Goal: Register for event/course

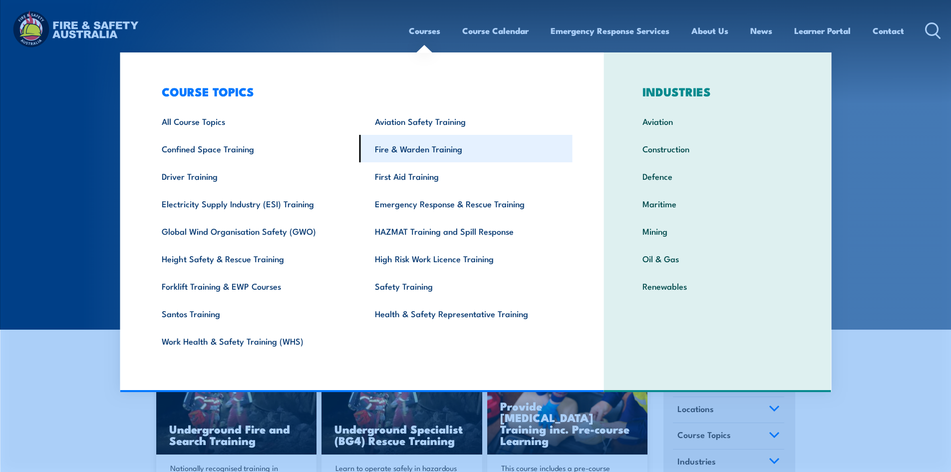
click at [380, 145] on link "Fire & Warden Training" at bounding box center [465, 148] width 213 height 27
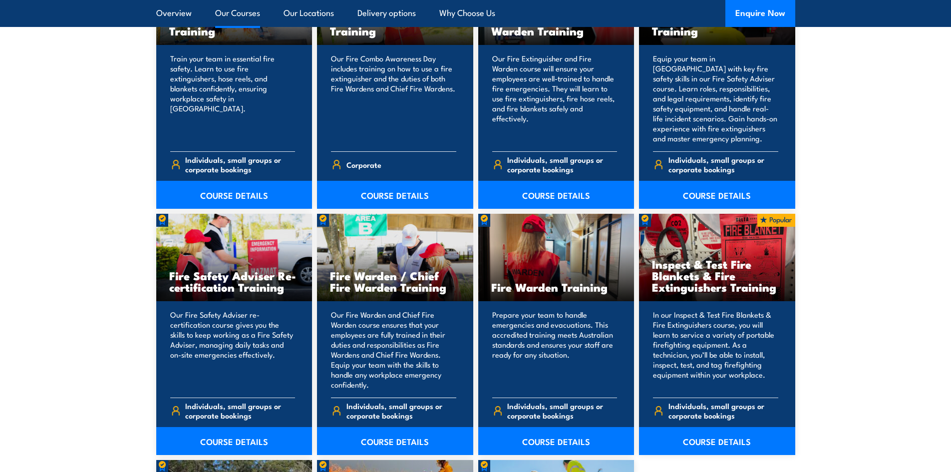
scroll to position [1148, 0]
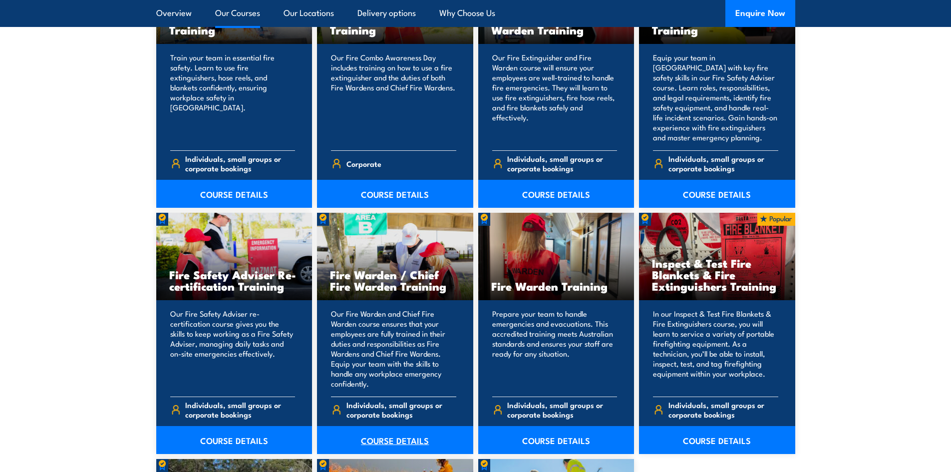
click at [383, 435] on link "COURSE DETAILS" at bounding box center [395, 440] width 156 height 28
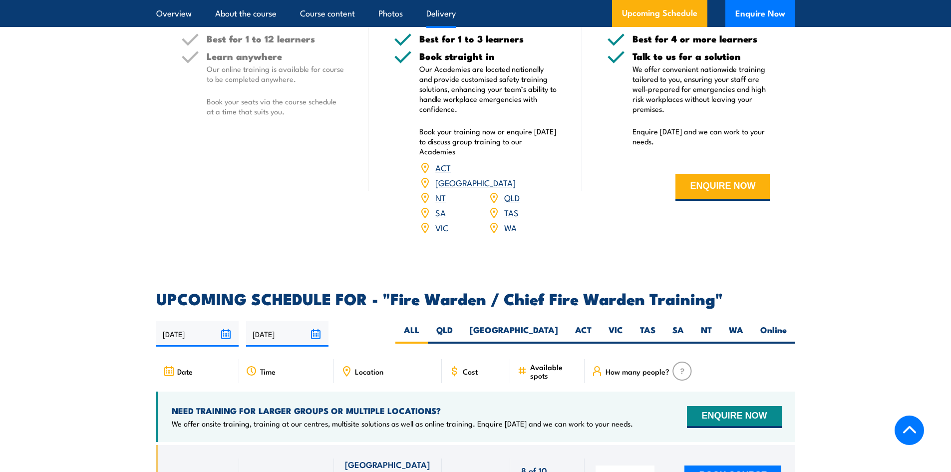
scroll to position [1497, 0]
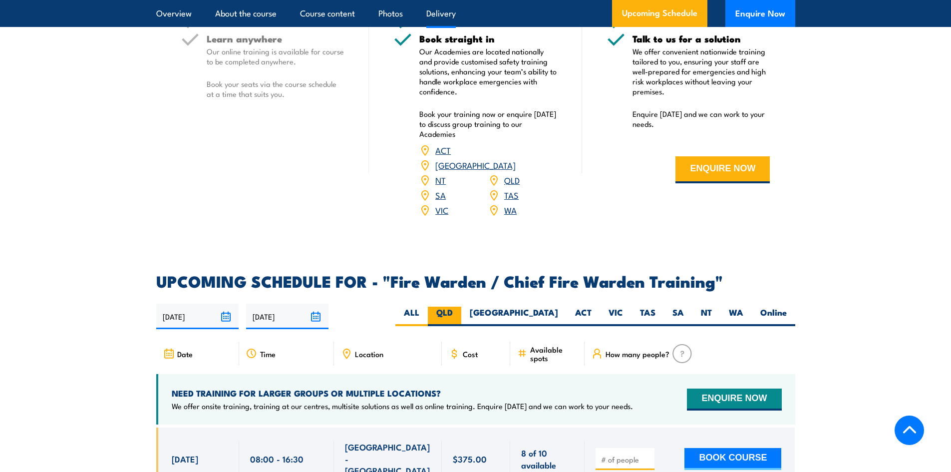
click at [461, 312] on label "QLD" at bounding box center [444, 315] width 33 height 19
click at [459, 312] on input "QLD" at bounding box center [456, 309] width 6 height 6
radio input "true"
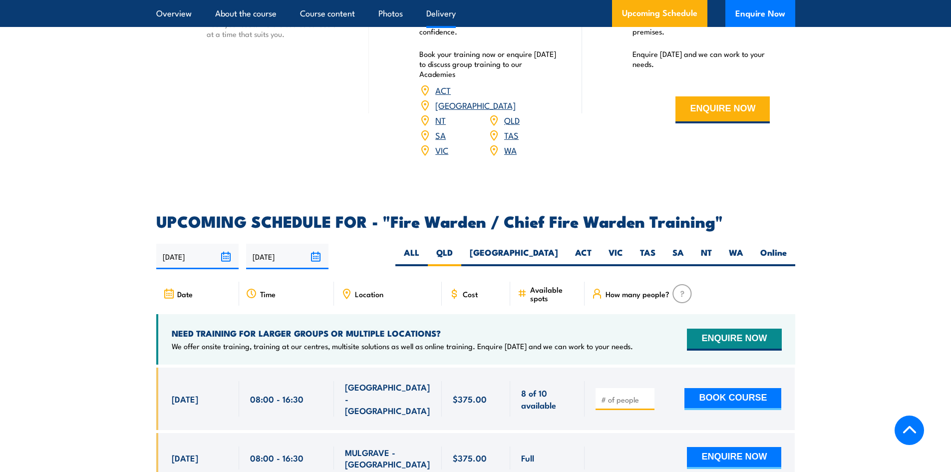
scroll to position [1697, 0]
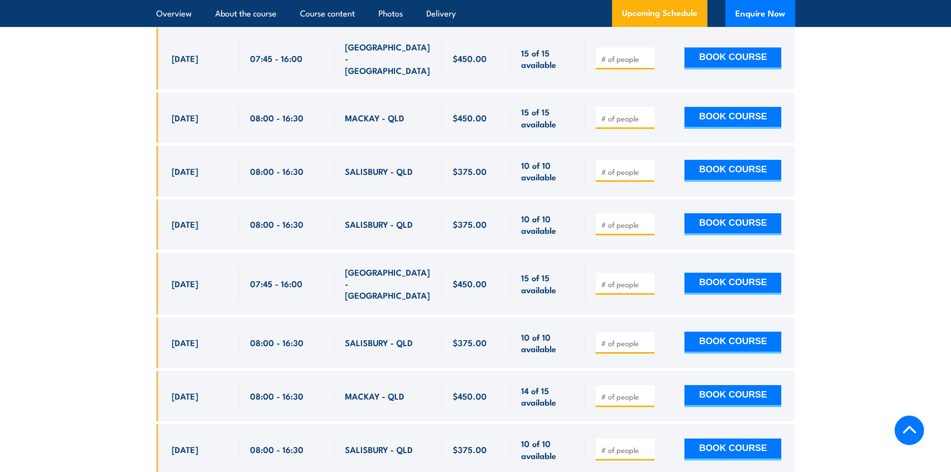
scroll to position [2067, 0]
